Goal: Obtain resource: Download file/media

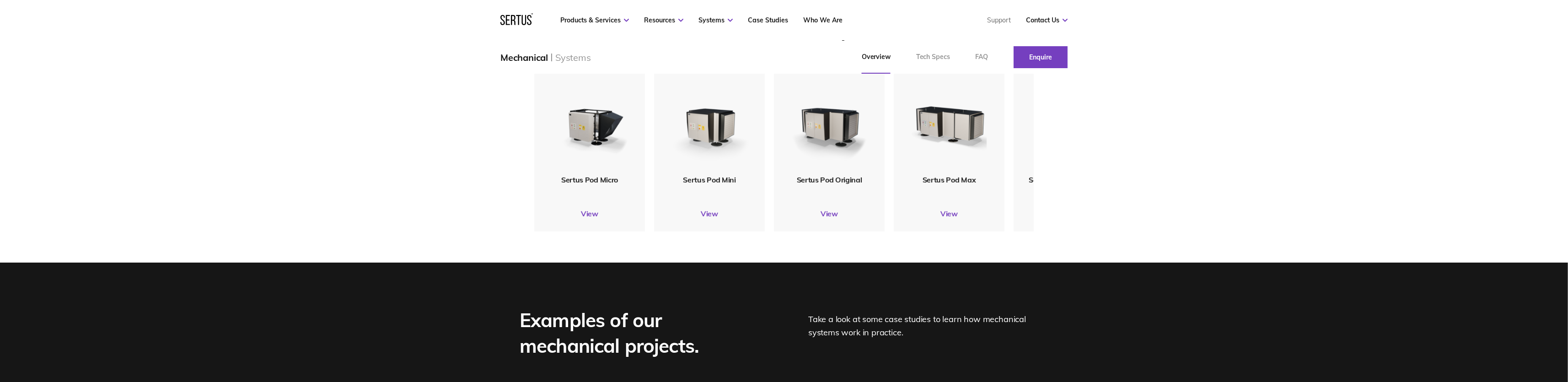
scroll to position [1108, 0]
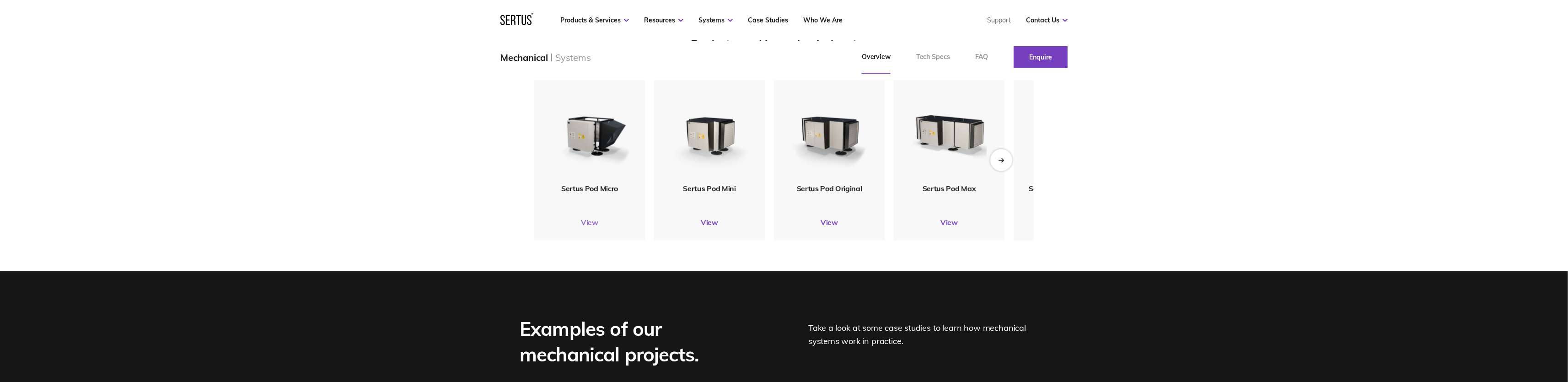
click at [587, 227] on link "View" at bounding box center [589, 222] width 111 height 9
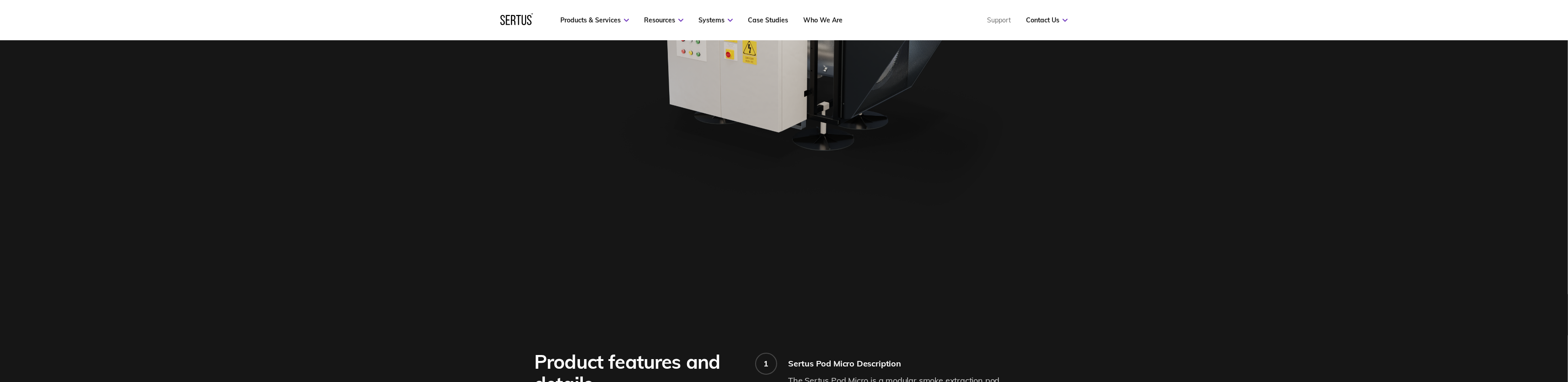
scroll to position [111, 0]
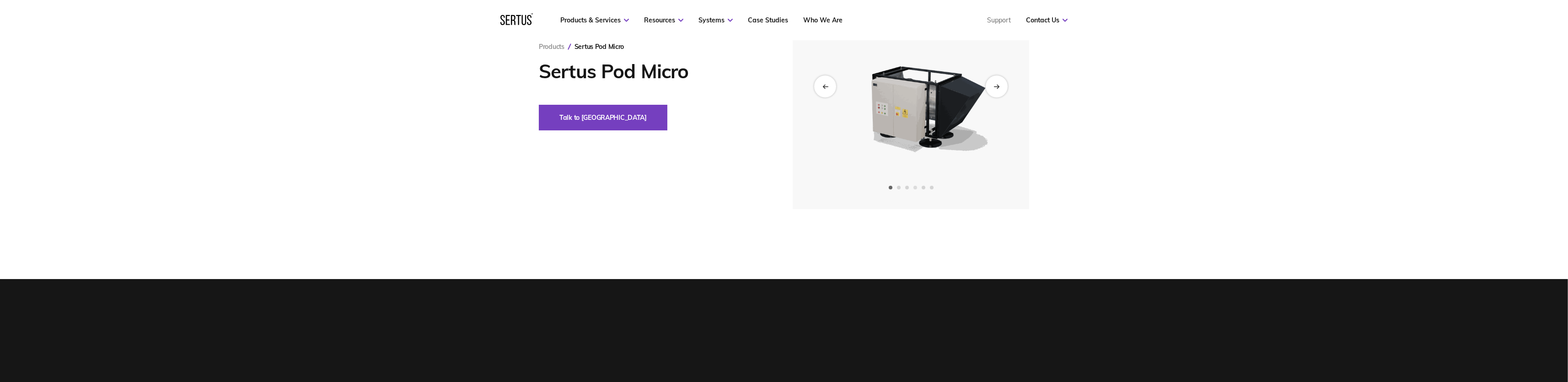
click at [917, 185] on span "Go to slide 4" at bounding box center [915, 187] width 4 height 4
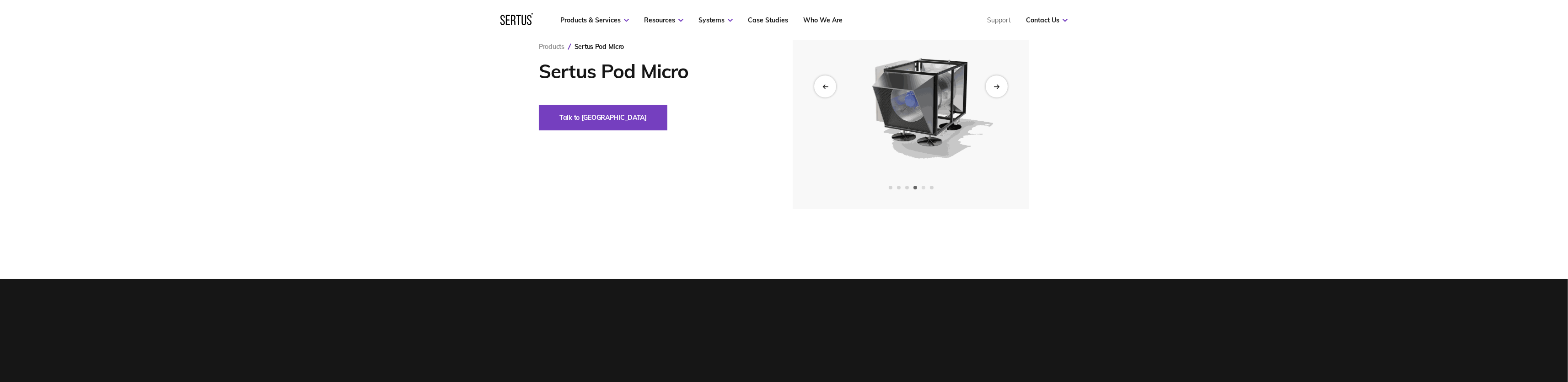
click at [926, 186] on span "Go to slide 5" at bounding box center [923, 187] width 4 height 4
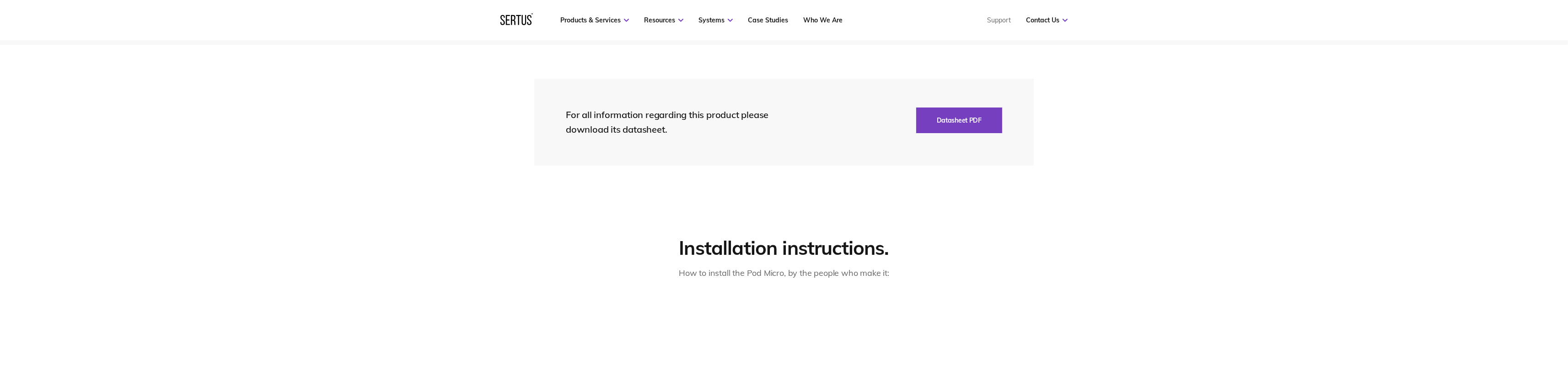
scroll to position [1883, 0]
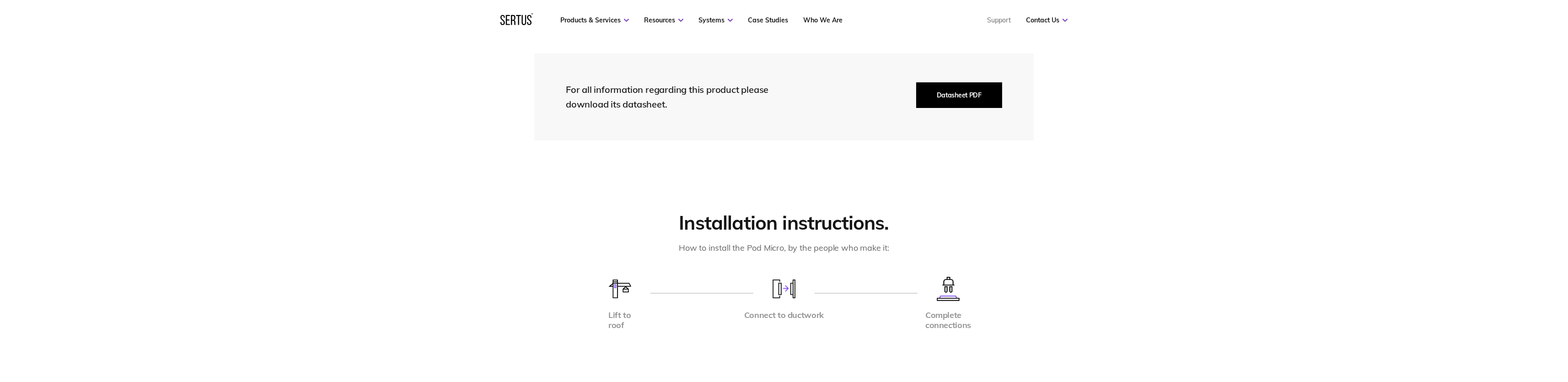
click at [962, 96] on button "Datasheet PDF" at bounding box center [959, 95] width 86 height 26
drag, startPoint x: 443, startPoint y: 170, endPoint x: 438, endPoint y: 169, distance: 5.1
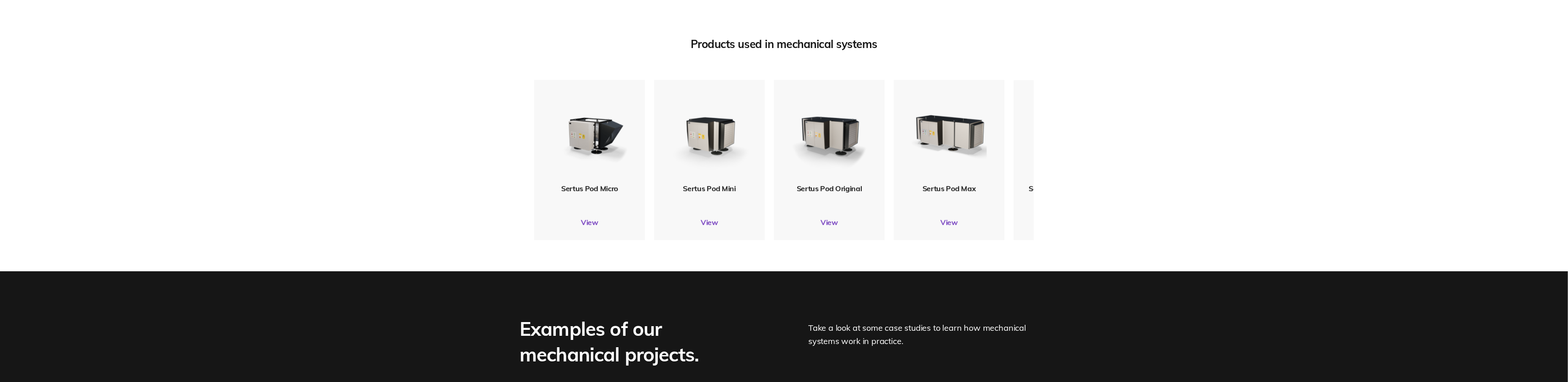
drag, startPoint x: 326, startPoint y: 151, endPoint x: 313, endPoint y: 150, distance: 13.0
